Goal: Task Accomplishment & Management: Complete application form

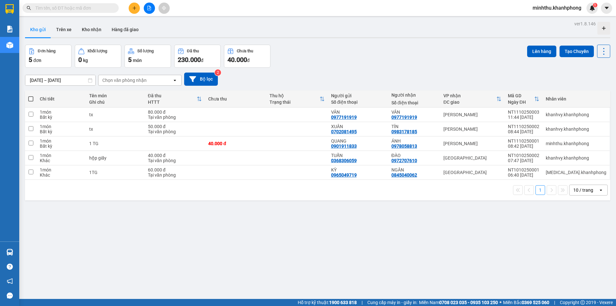
click at [134, 11] on button at bounding box center [134, 8] width 11 height 11
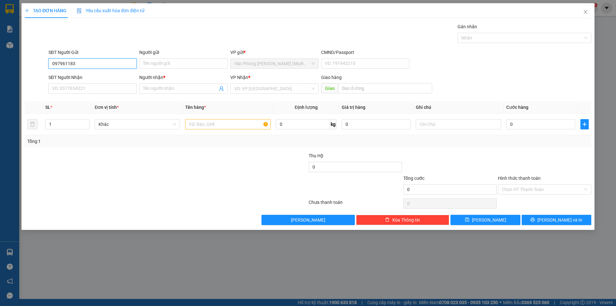
type input "0979611839"
click at [80, 81] on div "0979611839 - THÚY" at bounding box center [92, 76] width 88 height 10
type input "THÚY"
type input "0979611839"
click at [85, 91] on input "SĐT Người Nhận" at bounding box center [92, 88] width 88 height 10
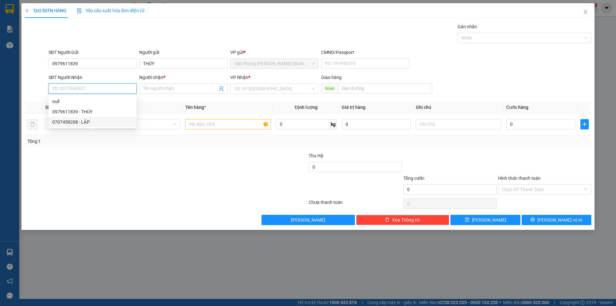
click at [91, 126] on div "0707458208 - LẬP" at bounding box center [92, 122] width 88 height 10
type input "0707458208"
type input "LẬP"
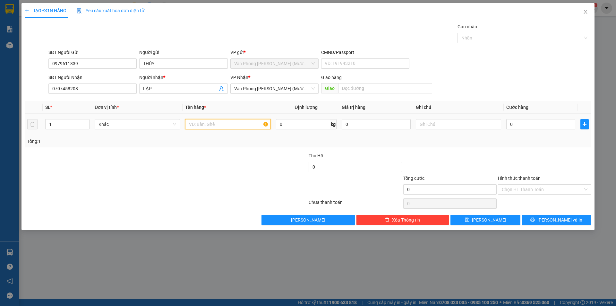
click at [199, 127] on input "text" at bounding box center [227, 124] width 85 height 10
drag, startPoint x: 197, startPoint y: 126, endPoint x: 201, endPoint y: 120, distance: 7.9
click at [199, 123] on input "text" at bounding box center [227, 124] width 85 height 10
type input "1 hộp"
click at [531, 129] on input "0" at bounding box center [540, 124] width 69 height 10
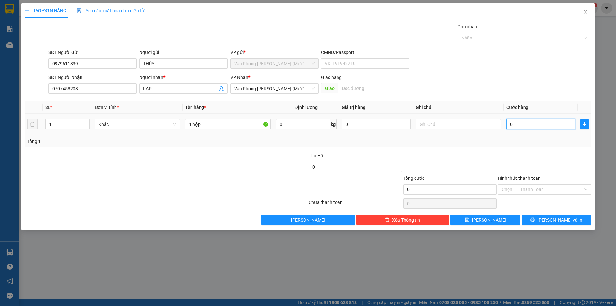
type input "3"
type input "30"
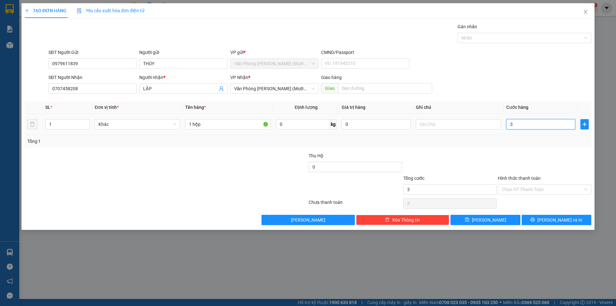
type input "30"
type input "30.000"
click at [503, 158] on div at bounding box center [544, 163] width 95 height 22
click at [524, 189] on input "Hình thức thanh toán" at bounding box center [542, 190] width 81 height 10
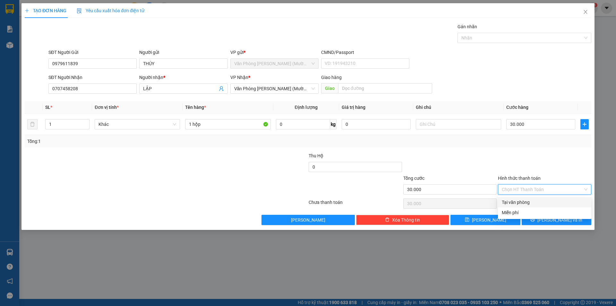
click at [528, 202] on div "Tại văn phòng" at bounding box center [545, 202] width 86 height 7
type input "0"
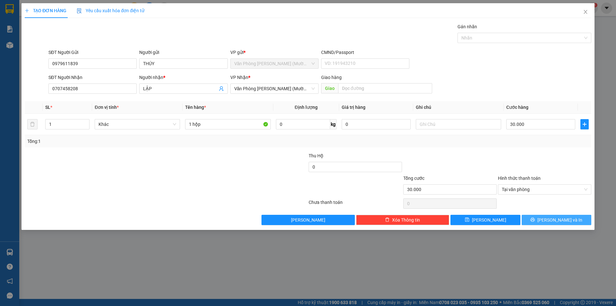
drag, startPoint x: 546, startPoint y: 217, endPoint x: 544, endPoint y: 212, distance: 5.0
click at [544, 218] on button "[PERSON_NAME] và In" at bounding box center [557, 220] width 70 height 10
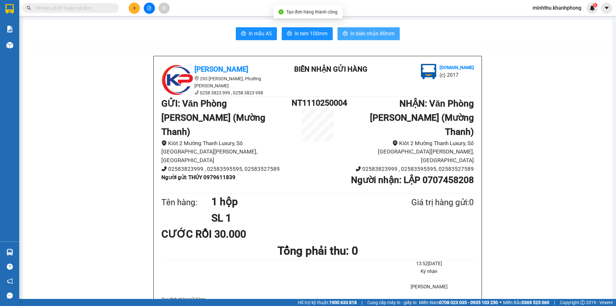
click at [358, 33] on span "In biên nhận 80mm" at bounding box center [372, 34] width 44 height 8
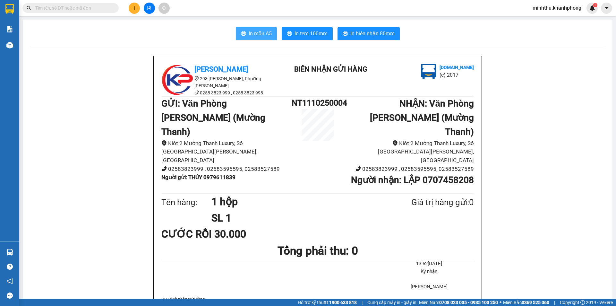
click at [255, 34] on span "In mẫu A5" at bounding box center [260, 34] width 23 height 8
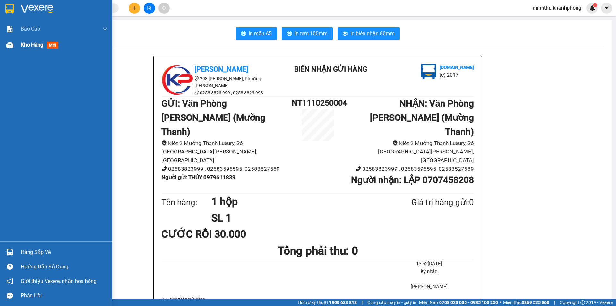
click at [25, 48] on div "Kho hàng mới" at bounding box center [41, 45] width 40 height 8
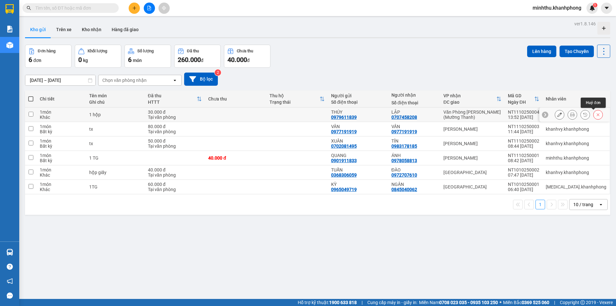
click at [596, 116] on icon at bounding box center [598, 114] width 4 height 4
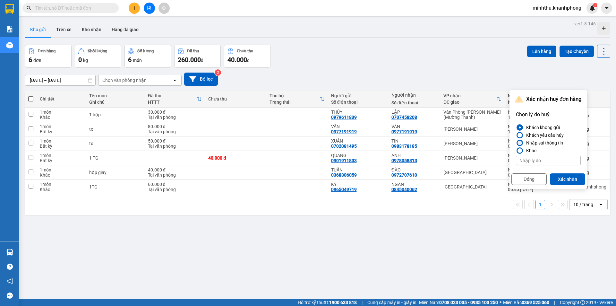
click at [519, 142] on div at bounding box center [520, 143] width 4 height 4
click at [516, 143] on input "Nhập sai thông tin" at bounding box center [516, 143] width 0 height 0
click at [563, 178] on button "Xác nhận" at bounding box center [567, 179] width 35 height 12
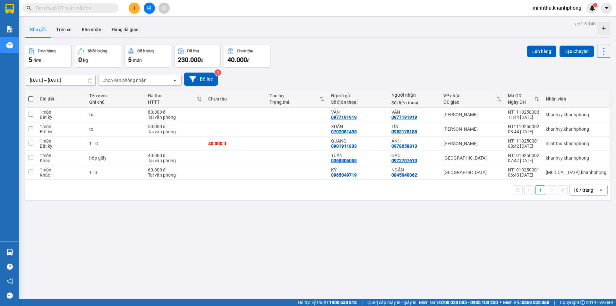
click at [132, 8] on button at bounding box center [134, 8] width 11 height 11
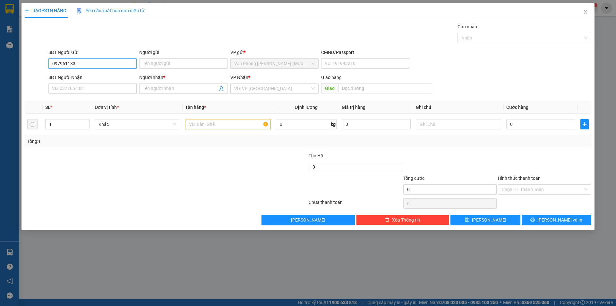
type input "0979611839"
click at [82, 76] on div "0979611839 - THÚY" at bounding box center [92, 76] width 81 height 7
type input "THÚY"
type input "0979611839"
click at [83, 89] on input "SĐT Người Nhận" at bounding box center [92, 88] width 88 height 10
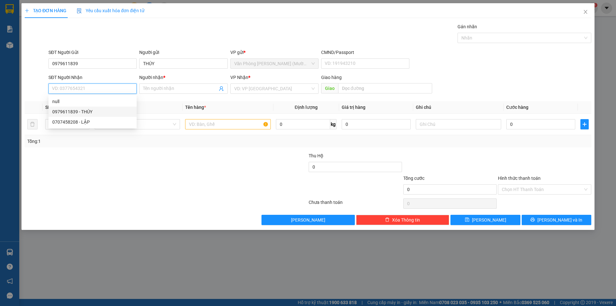
drag, startPoint x: 82, startPoint y: 122, endPoint x: 95, endPoint y: 121, distance: 12.9
click at [82, 122] on div "0707458208 - LẬP" at bounding box center [92, 121] width 81 height 7
type input "0707458208"
type input "LẬP"
click at [205, 125] on input "text" at bounding box center [227, 124] width 85 height 10
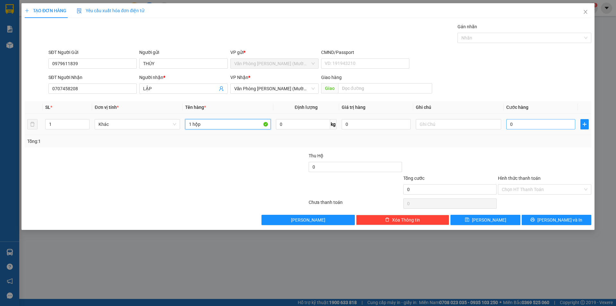
type input "1 hộp"
click at [522, 128] on input "0" at bounding box center [540, 124] width 69 height 10
type input "2"
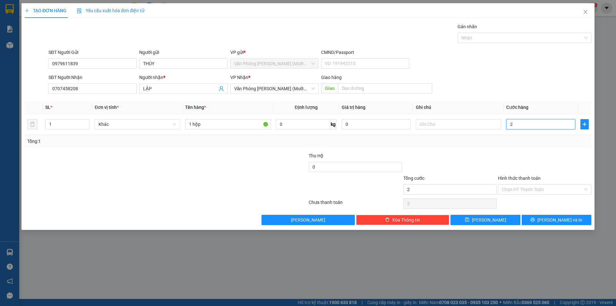
type input "20"
click at [518, 134] on td "20" at bounding box center [541, 125] width 74 height 22
drag, startPoint x: 530, startPoint y: 201, endPoint x: 532, endPoint y: 190, distance: 10.3
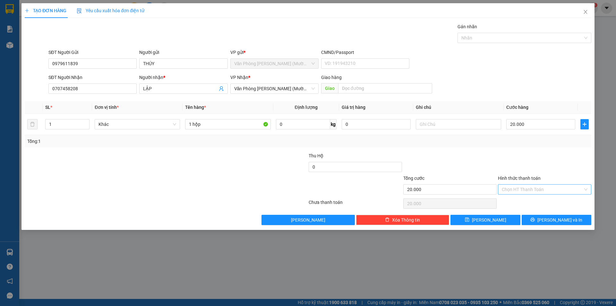
click at [530, 200] on div "Chọn HT Thanh Toán" at bounding box center [544, 203] width 95 height 13
click at [532, 190] on input "Hình thức thanh toán" at bounding box center [542, 190] width 81 height 10
click at [523, 201] on div "Tại văn phòng" at bounding box center [545, 202] width 86 height 7
click at [535, 219] on icon "printer" at bounding box center [532, 219] width 4 height 4
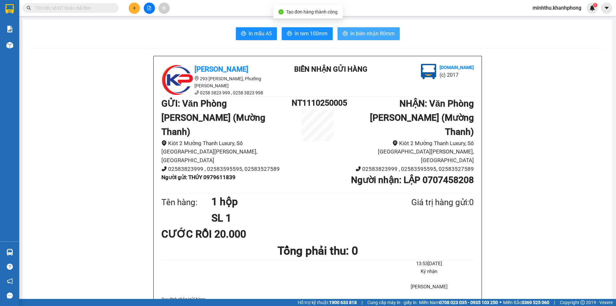
click at [375, 31] on span "In biên nhận 80mm" at bounding box center [372, 34] width 44 height 8
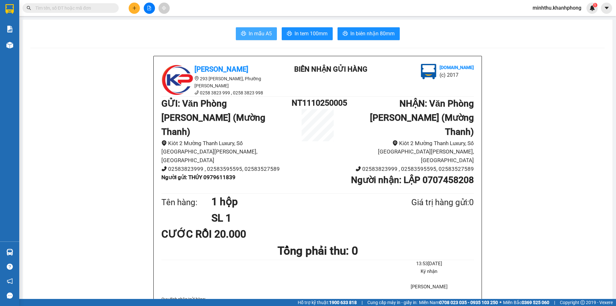
click at [254, 35] on span "In mẫu A5" at bounding box center [260, 34] width 23 height 8
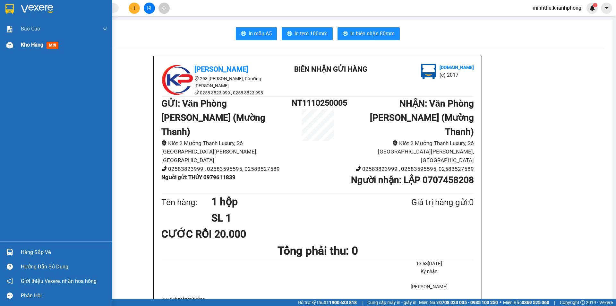
click at [14, 47] on div at bounding box center [9, 44] width 11 height 11
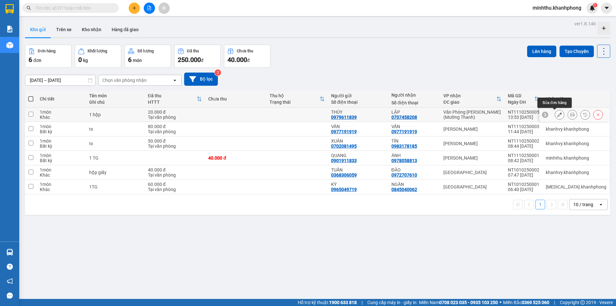
click at [556, 117] on button at bounding box center [559, 114] width 9 height 11
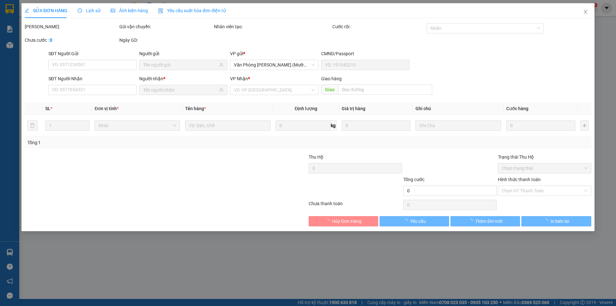
type input "0979611839"
type input "0707458208"
type input "20.000"
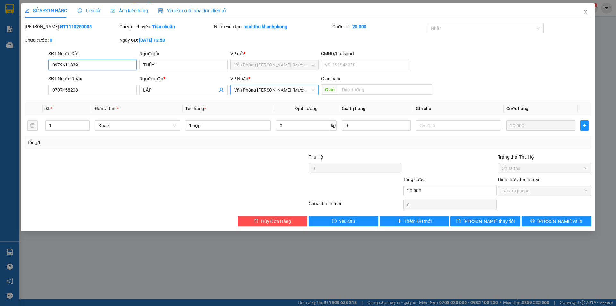
click at [268, 91] on span "Văn Phòng [PERSON_NAME] (Mường Thanh)" at bounding box center [274, 90] width 81 height 10
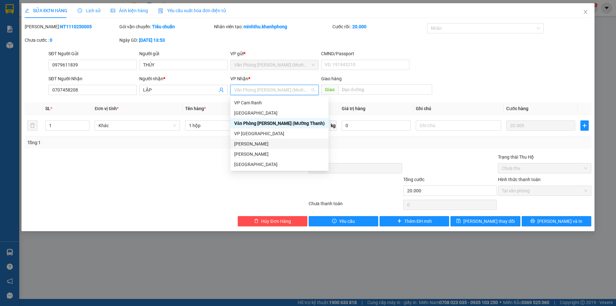
click at [255, 154] on div "[PERSON_NAME]" at bounding box center [279, 154] width 91 height 7
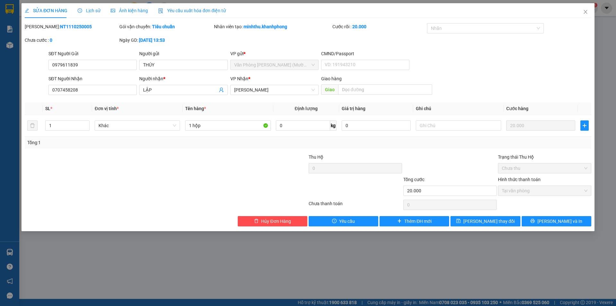
click at [253, 186] on div at bounding box center [260, 187] width 95 height 22
drag, startPoint x: 490, startPoint y: 221, endPoint x: 490, endPoint y: 214, distance: 7.4
click at [489, 221] on span "[PERSON_NAME] thay đổi" at bounding box center [488, 221] width 51 height 7
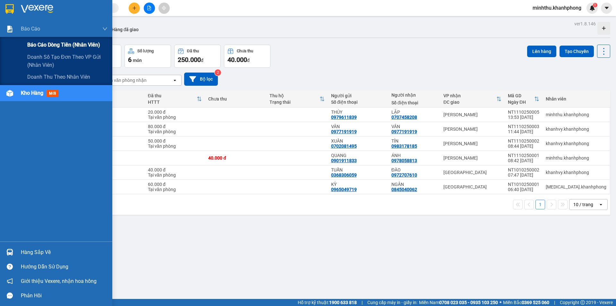
click at [40, 43] on span "Báo cáo dòng tiền (nhân viên)" at bounding box center [63, 45] width 73 height 8
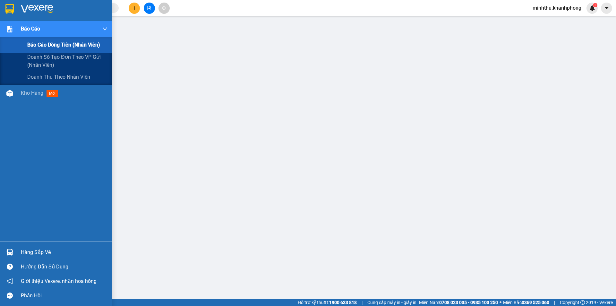
drag, startPoint x: 33, startPoint y: 45, endPoint x: 41, endPoint y: 61, distance: 17.5
click at [33, 46] on span "Báo cáo dòng tiền (nhân viên)" at bounding box center [63, 45] width 73 height 8
